Goal: Information Seeking & Learning: Learn about a topic

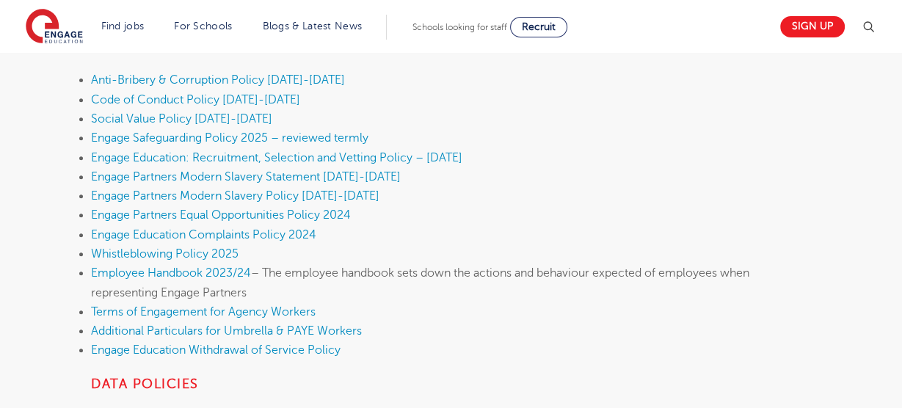
scroll to position [532, 0]
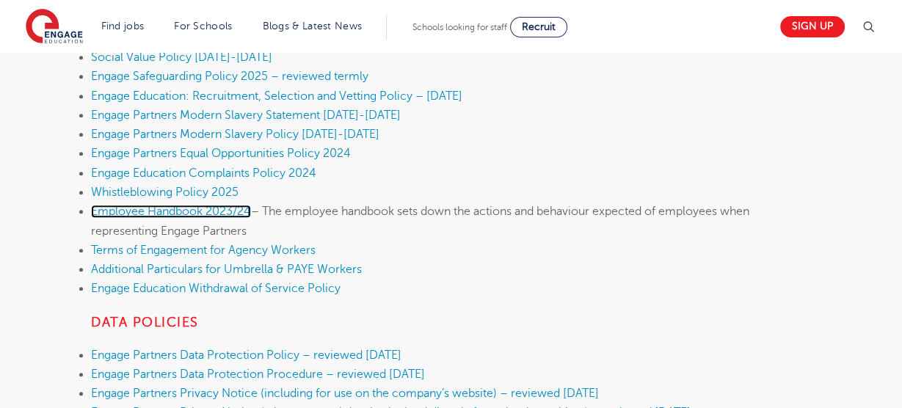
click at [220, 212] on link "Employee Handbook 2023/24" at bounding box center [171, 211] width 160 height 13
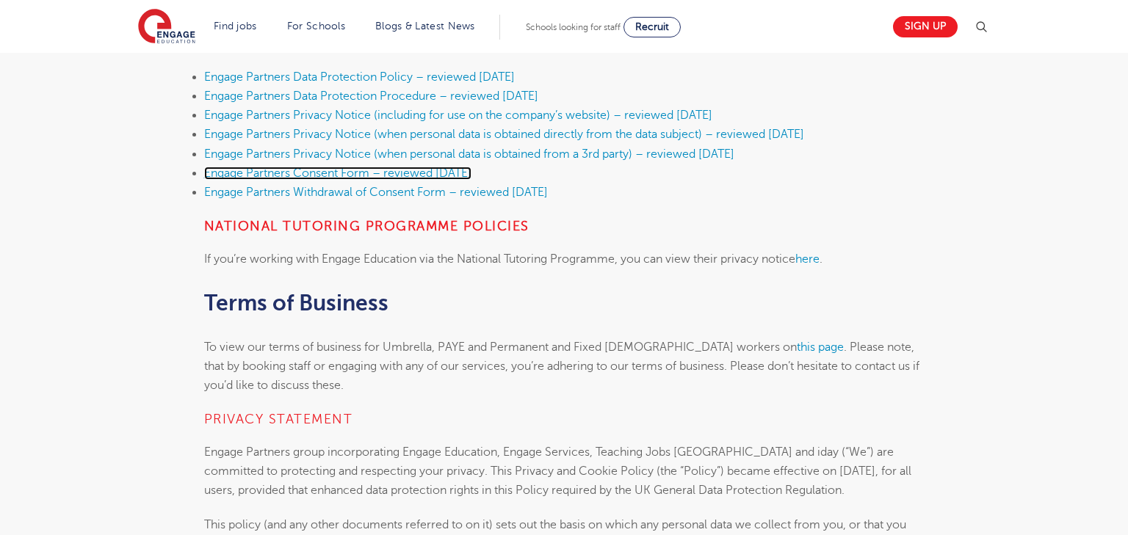
scroll to position [820, 0]
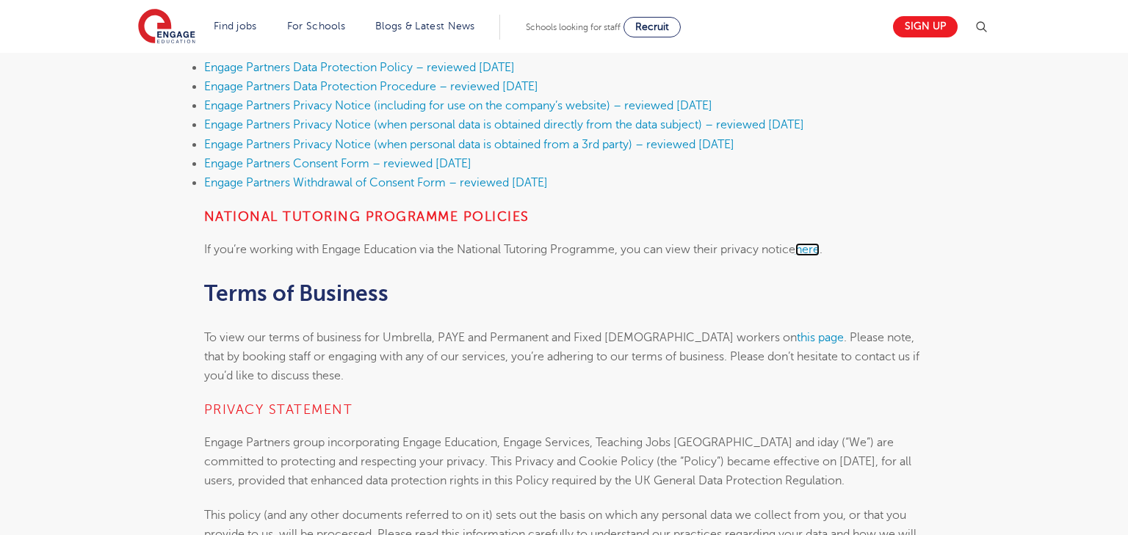
click at [819, 245] on link "here" at bounding box center [807, 249] width 24 height 13
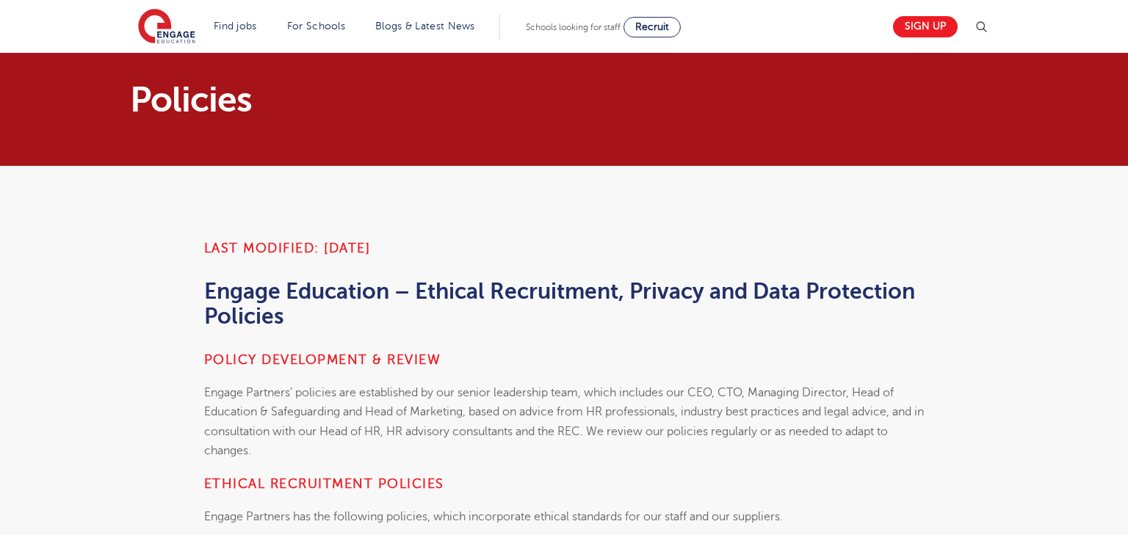
drag, startPoint x: 445, startPoint y: 302, endPoint x: 359, endPoint y: 182, distance: 147.9
click at [442, 302] on h2 "Engage Education – Ethical Recruitment, Privacy and Data Protection Policies" at bounding box center [564, 304] width 720 height 50
click at [968, 32] on div "Sign up" at bounding box center [937, 26] width 106 height 29
click at [980, 29] on img at bounding box center [981, 27] width 18 height 18
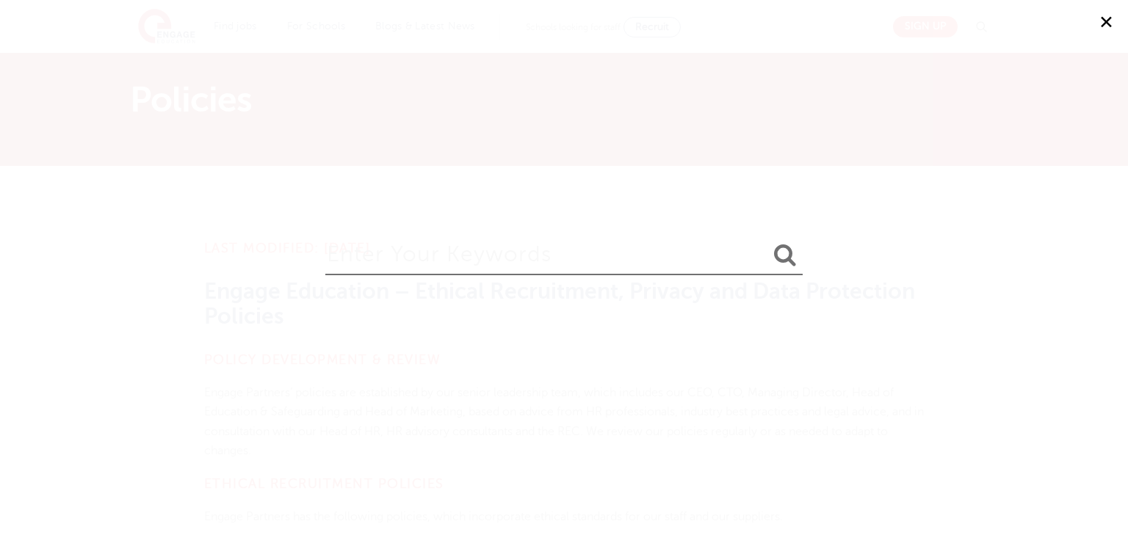
click at [424, 272] on input "search" at bounding box center [563, 252] width 477 height 48
type input "NTP"
click at [767, 242] on button "submit" at bounding box center [784, 255] width 35 height 27
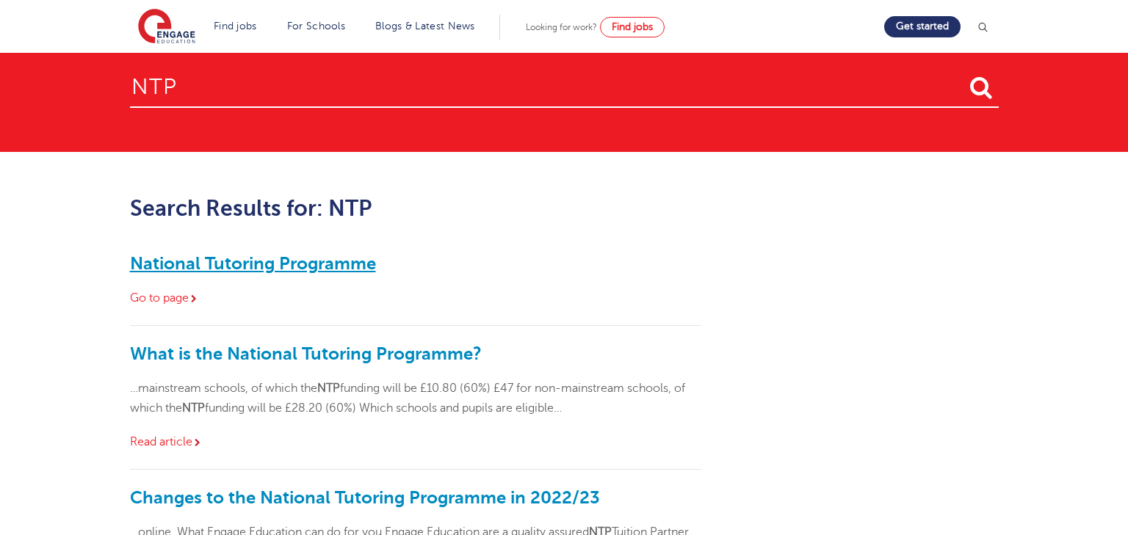
scroll to position [38, 0]
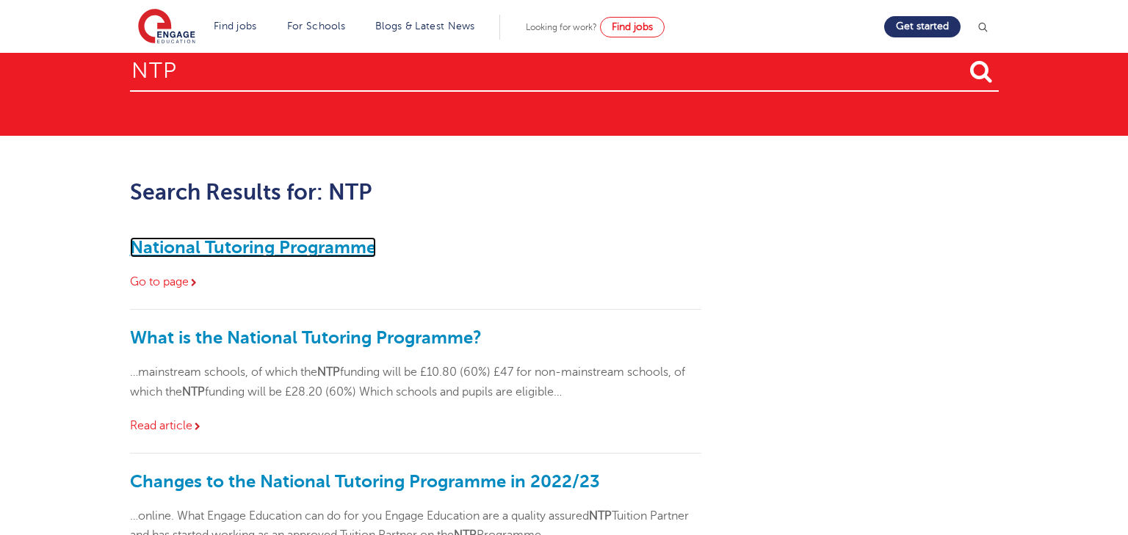
click at [306, 242] on link "National Tutoring Programme" at bounding box center [253, 247] width 246 height 21
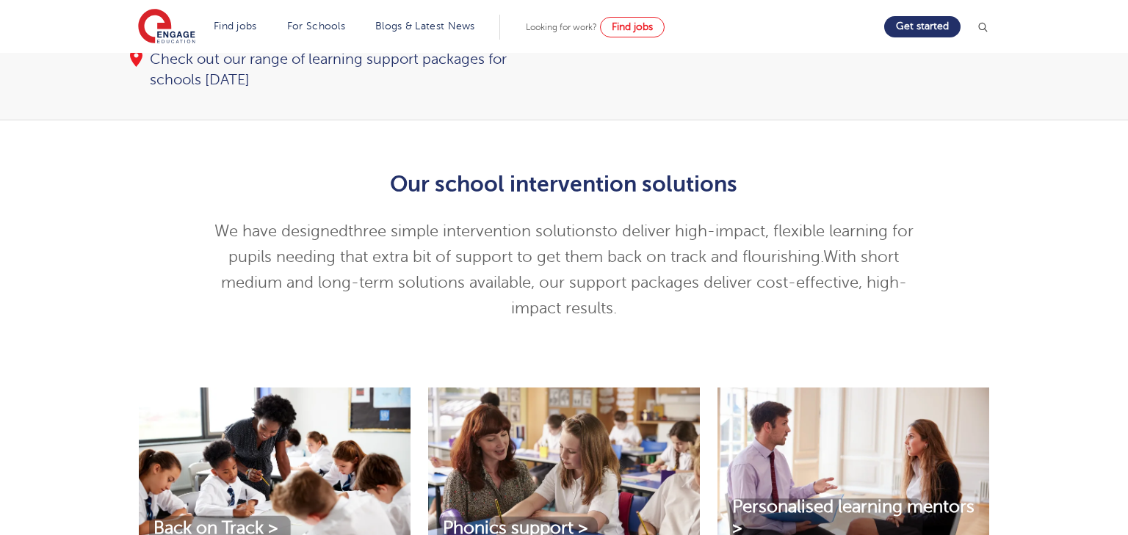
scroll to position [325, 0]
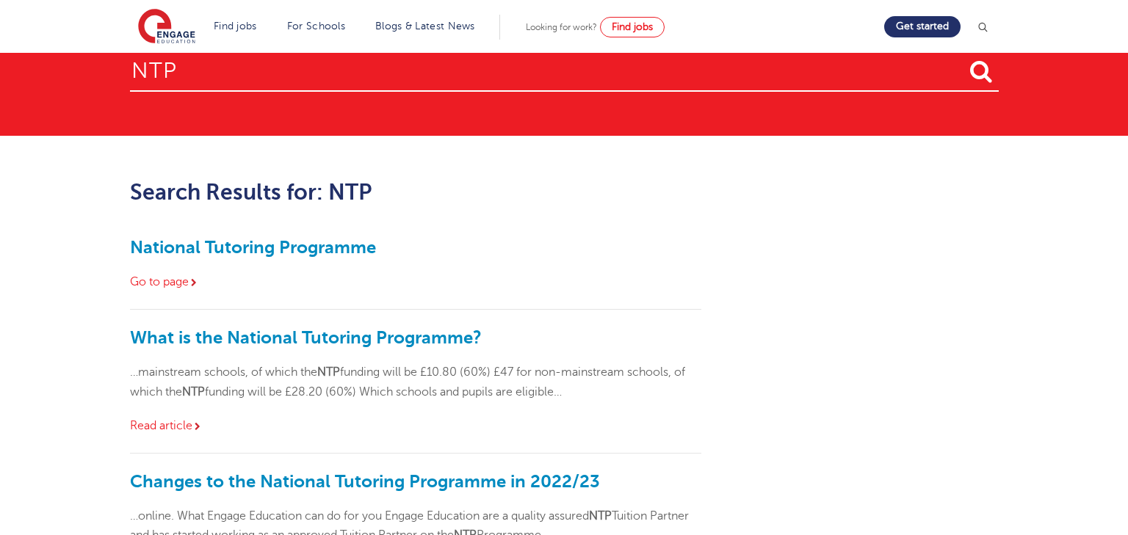
scroll to position [38, 0]
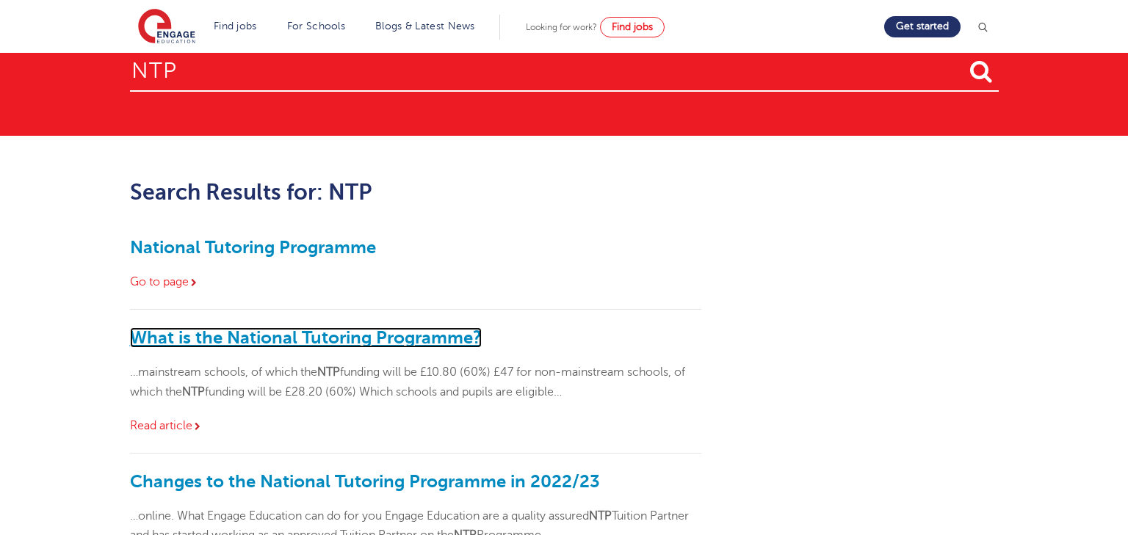
click at [363, 336] on link "What is the National Tutoring Programme?" at bounding box center [306, 337] width 352 height 21
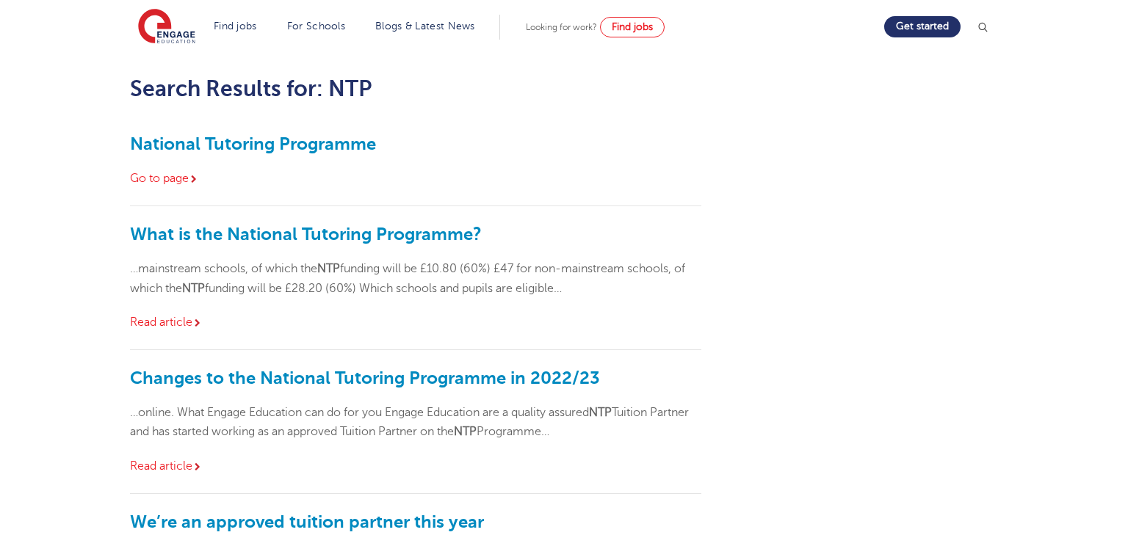
scroll to position [152, 0]
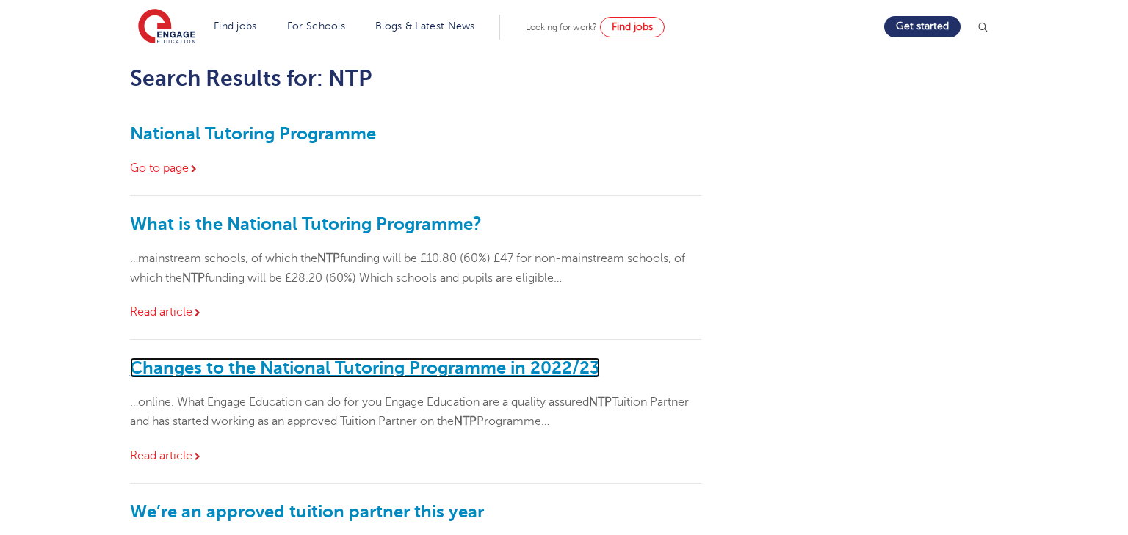
click at [349, 362] on link "Changes to the National Tutoring Programme in 2022/23" at bounding box center [365, 368] width 470 height 21
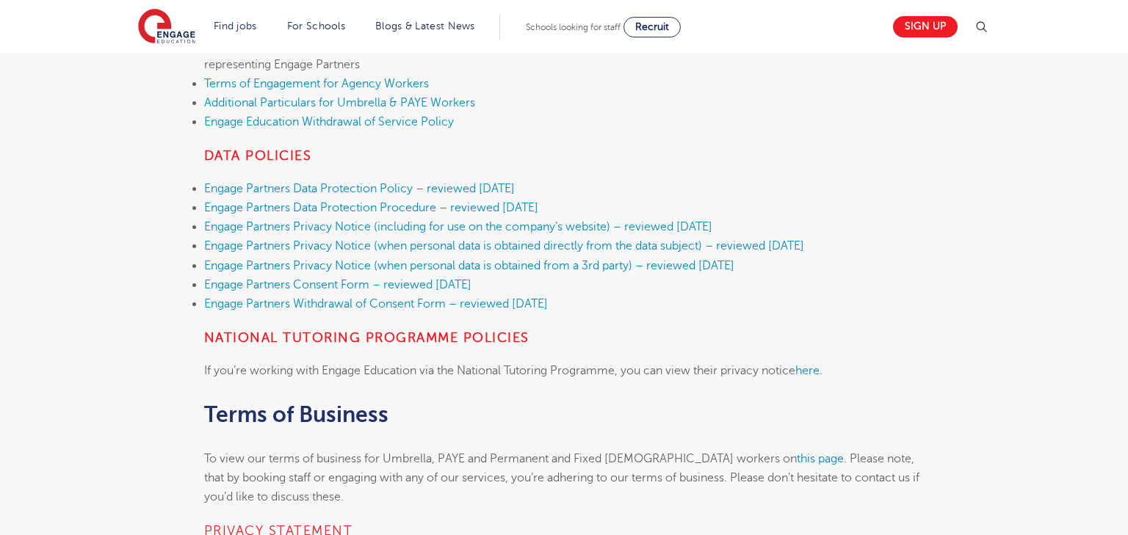
scroll to position [699, 0]
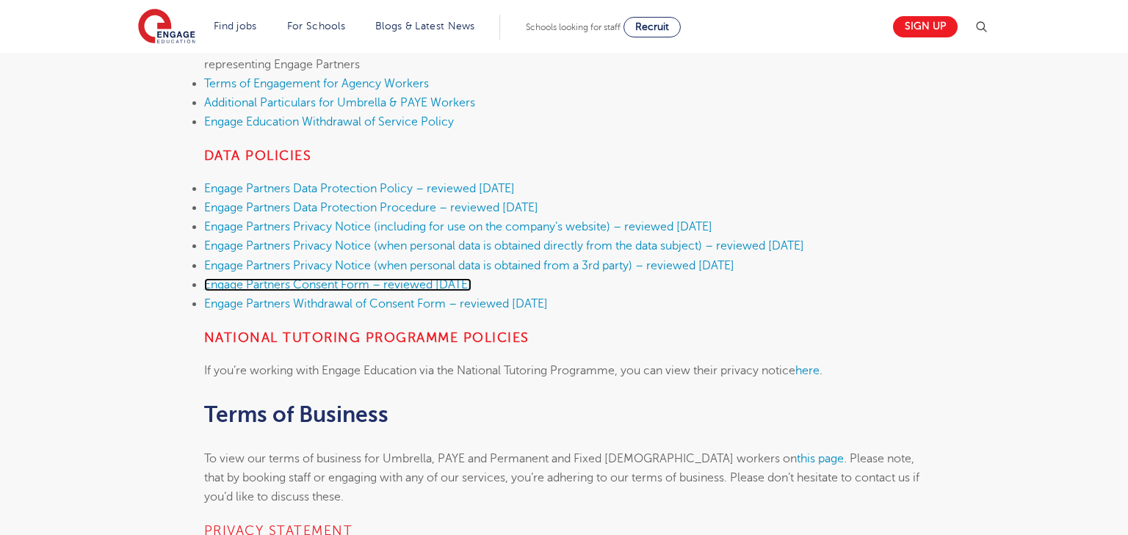
click at [429, 286] on link "Engage Partners Consent Form – reviewed [DATE]" at bounding box center [337, 284] width 267 height 13
